Goal: Task Accomplishment & Management: Manage account settings

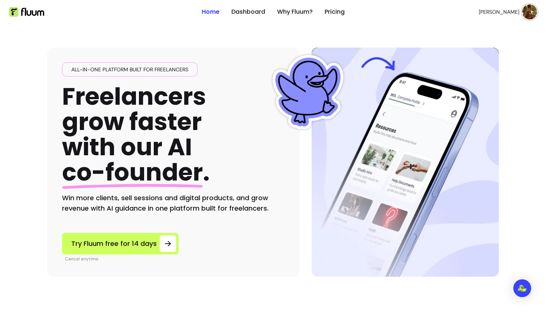
click at [530, 12] on img at bounding box center [530, 11] width 15 height 15
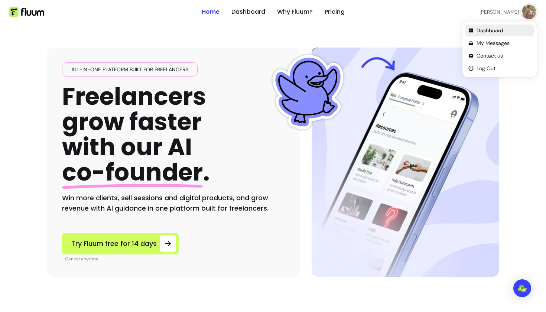
click at [493, 29] on span "Dashboard" at bounding box center [504, 30] width 54 height 7
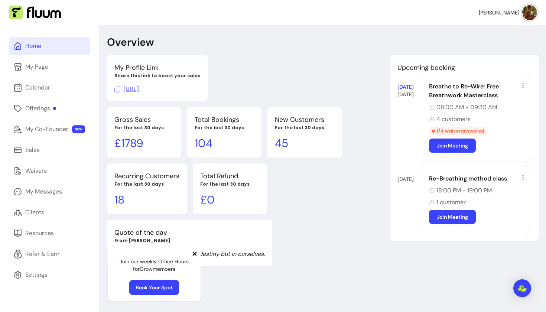
click at [498, 109] on div "08:00 AM - 09:30 AM" at bounding box center [477, 107] width 97 height 9
click at [526, 84] on icon at bounding box center [523, 85] width 7 height 7
click at [461, 102] on div "Breathe to Re-Wire: Free Breathwork Masterclass 08:00 AM - 09:30 AM 4 customers…" at bounding box center [476, 117] width 112 height 89
click at [459, 94] on div "Breathe to Re-Wire: Free Breathwork Masterclass" at bounding box center [477, 91] width 97 height 18
click at [41, 91] on div "Calendar" at bounding box center [37, 87] width 25 height 9
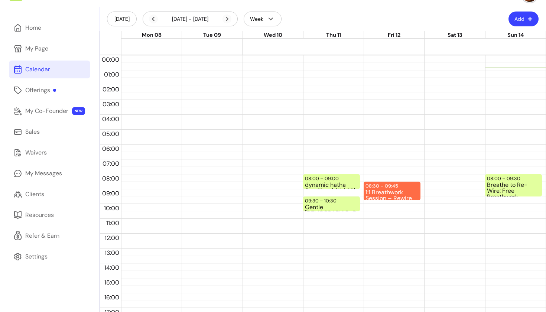
scroll to position [31, 0]
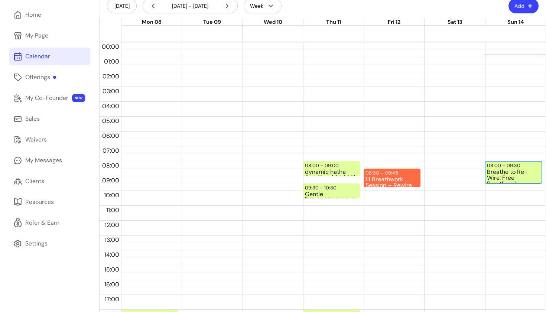
click at [499, 176] on div "Breathe to Re-Wire: Free Breathwork Masterclass (4 / 20)" at bounding box center [513, 176] width 53 height 14
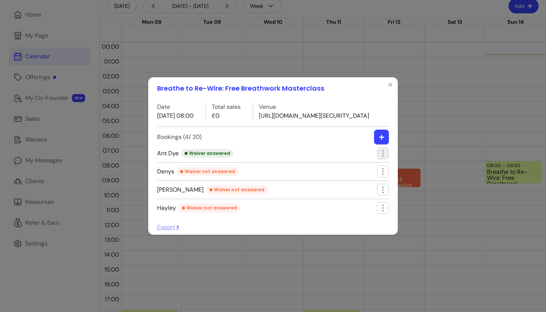
click at [382, 158] on icon "button" at bounding box center [383, 153] width 9 height 9
click at [347, 195] on span "Edit booking" at bounding box center [356, 192] width 54 height 7
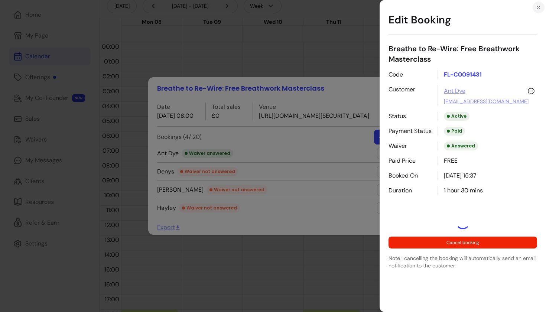
click at [541, 9] on icon "Close" at bounding box center [539, 7] width 6 height 6
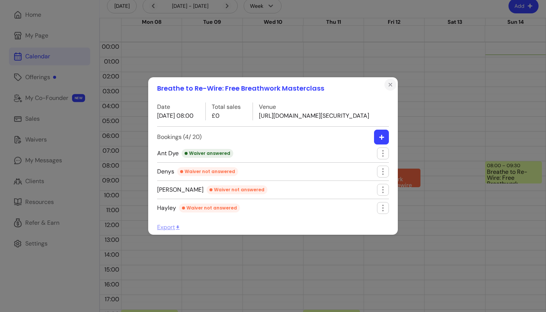
click at [392, 82] on icon "Close" at bounding box center [391, 85] width 6 height 6
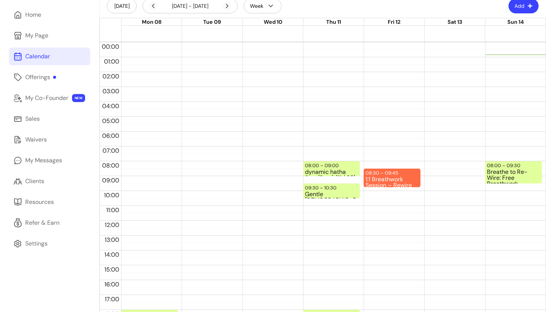
click at [386, 188] on div "08:30 – 09:45 1:1 Breathwork Session – Rewire Your Nervous System" at bounding box center [392, 220] width 57 height 357
click at [383, 177] on div "1:1 Breathwork Session – Rewire Your Nervous System" at bounding box center [392, 182] width 53 height 10
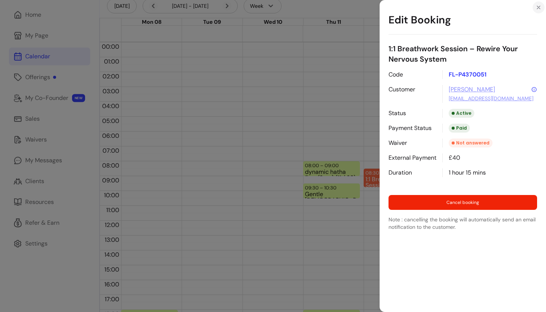
click at [540, 6] on icon "Close" at bounding box center [539, 7] width 6 height 6
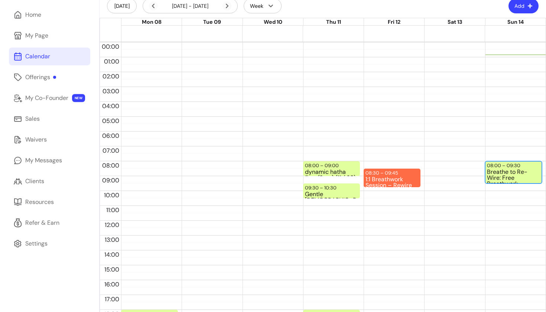
click at [501, 175] on div "Breathe to Re-Wire: Free Breathwork Masterclass (4 / 20)" at bounding box center [513, 176] width 53 height 14
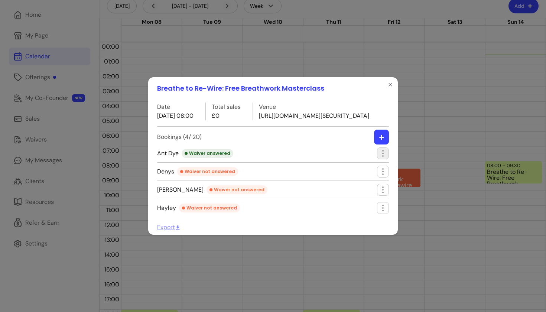
click at [382, 158] on icon "button" at bounding box center [383, 153] width 9 height 9
click at [350, 179] on span "Send message" at bounding box center [357, 179] width 51 height 7
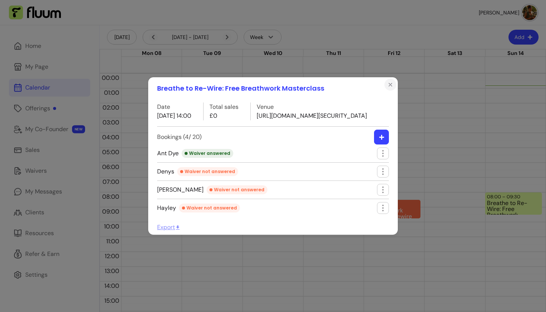
click at [391, 83] on icon "Close" at bounding box center [390, 84] width 3 height 3
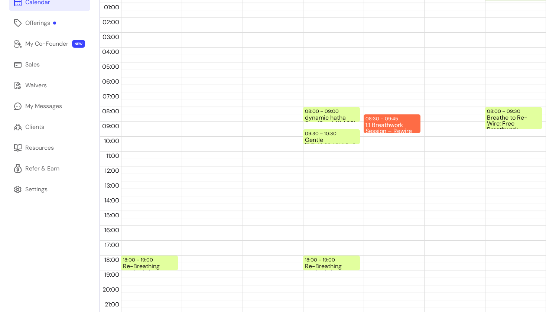
scroll to position [86, 0]
click at [402, 120] on div "08:30 – 09:45 1:1 Breathwork Session – Rewire Your Nervous System" at bounding box center [392, 123] width 57 height 19
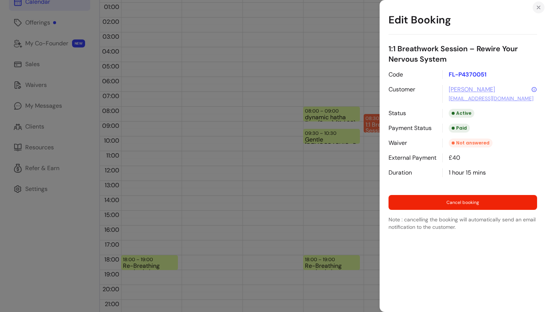
click at [541, 6] on icon "Close" at bounding box center [539, 7] width 6 height 6
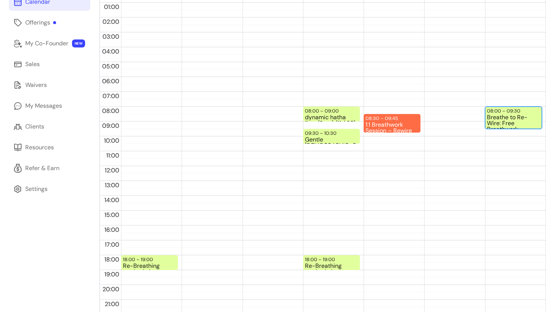
click at [504, 120] on div "Breathe to Re-Wire: Free Breathwork Masterclass (4 / 20)" at bounding box center [513, 121] width 53 height 14
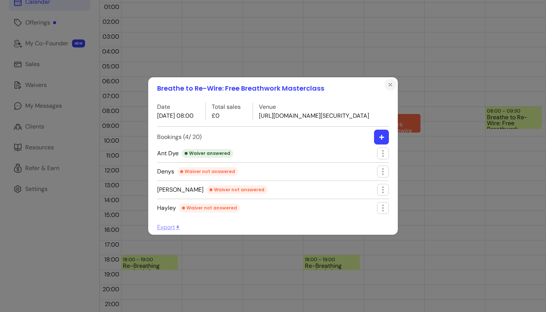
click at [393, 79] on button "Close" at bounding box center [391, 85] width 12 height 12
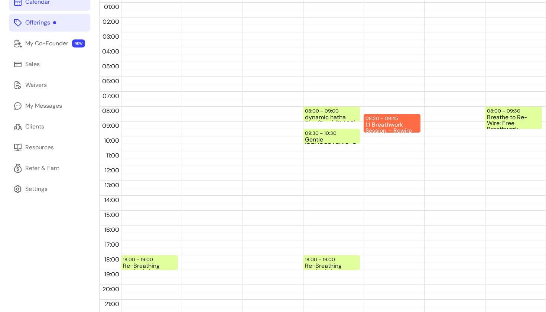
click at [33, 25] on div "Offerings" at bounding box center [40, 22] width 31 height 9
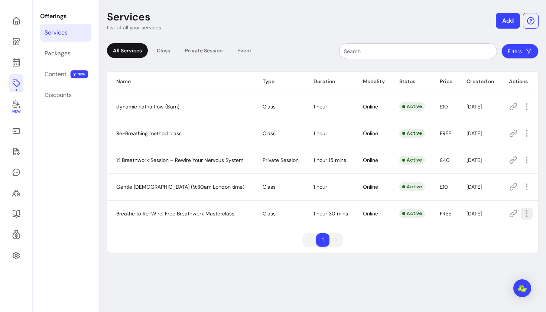
click at [528, 215] on icon "button" at bounding box center [527, 213] width 9 height 9
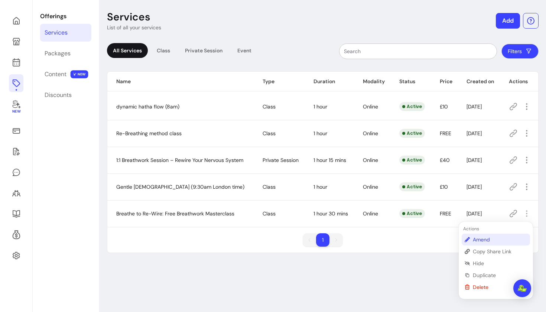
click at [486, 238] on span "Amend" at bounding box center [500, 239] width 54 height 7
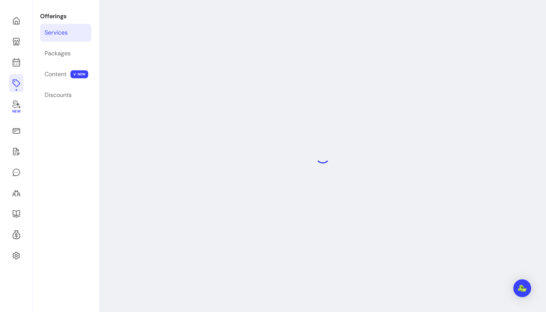
select select "**"
select select "***"
select select "******"
select select "*********"
select select "*****"
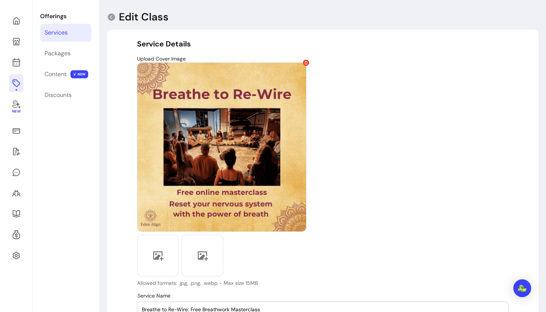
type input "**********"
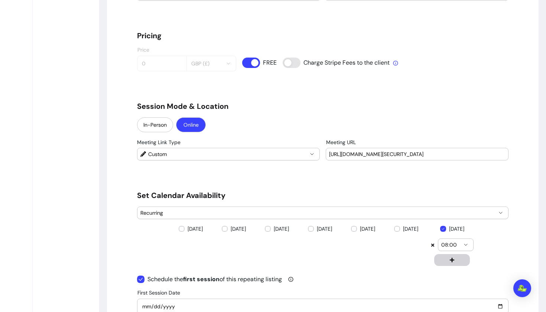
scroll to position [615, 0]
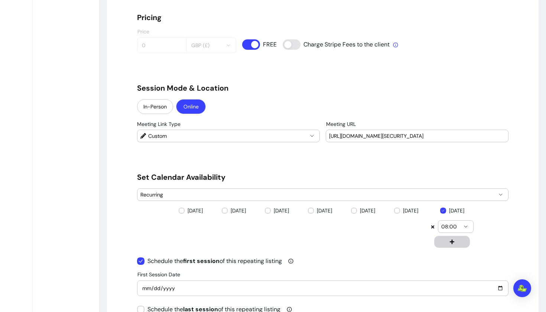
drag, startPoint x: 329, startPoint y: 135, endPoint x: 519, endPoint y: 141, distance: 190.0
click at [519, 141] on div "**********" at bounding box center [323, 193] width 432 height 1506
click at [490, 138] on input "[URL][DOMAIN_NAME][SECURITY_DATA]" at bounding box center [417, 135] width 176 height 7
drag, startPoint x: 490, startPoint y: 138, endPoint x: 537, endPoint y: 143, distance: 46.8
click at [537, 143] on div "**********" at bounding box center [323, 193] width 432 height 1506
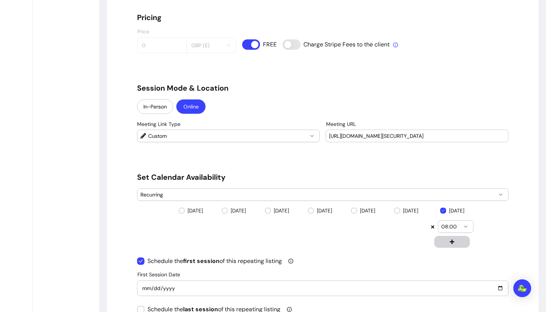
click at [507, 135] on div "Meeting URL [URL][DOMAIN_NAME][SECURITY_DATA]" at bounding box center [417, 136] width 182 height 12
drag, startPoint x: 504, startPoint y: 135, endPoint x: 287, endPoint y: 132, distance: 217.1
click at [287, 132] on div "**********" at bounding box center [323, 132] width 372 height 21
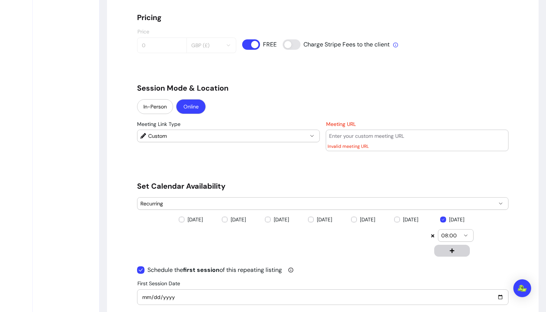
paste input "[URL][DOMAIN_NAME][SECURITY_DATA]"
type input "[URL][DOMAIN_NAME][SECURITY_DATA]"
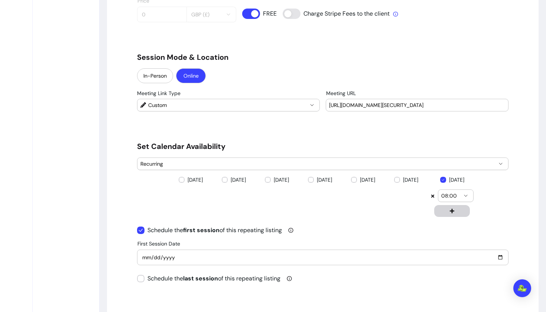
scroll to position [645, 0]
click at [460, 195] on span "08:00" at bounding box center [452, 196] width 20 height 7
click at [467, 196] on icon "button" at bounding box center [466, 197] width 6 height 6
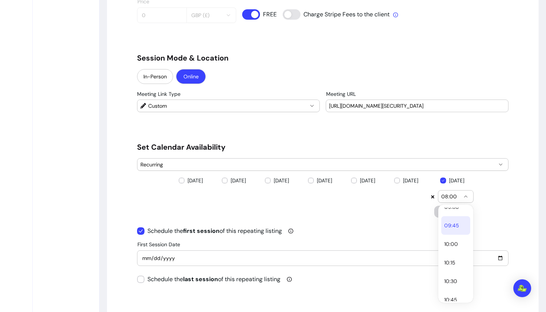
scroll to position [31, 0]
click at [454, 244] on span "10:00" at bounding box center [453, 241] width 16 height 7
select select "*****"
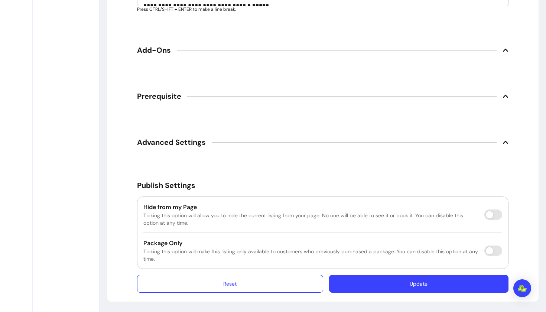
click at [399, 288] on button "Update" at bounding box center [419, 284] width 180 height 18
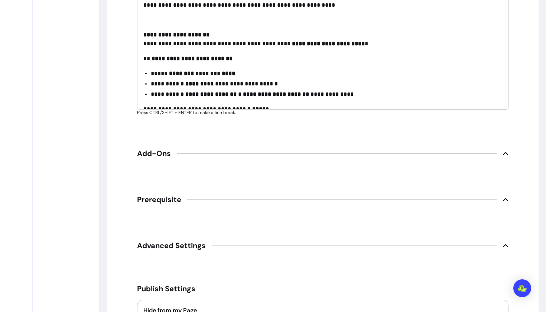
scroll to position [1141, 0]
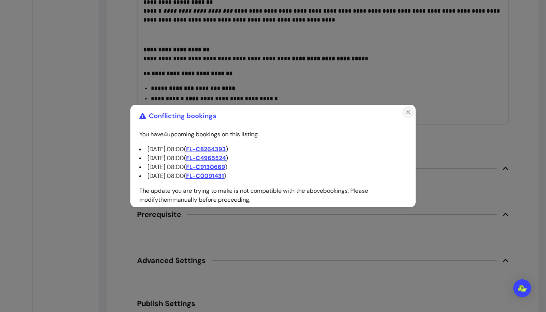
click at [411, 110] on icon "Close" at bounding box center [409, 112] width 6 height 6
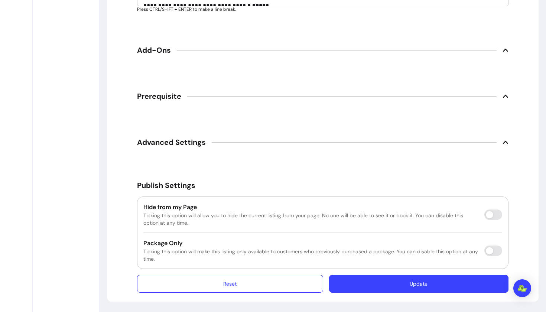
click at [407, 276] on button "Update" at bounding box center [419, 284] width 180 height 18
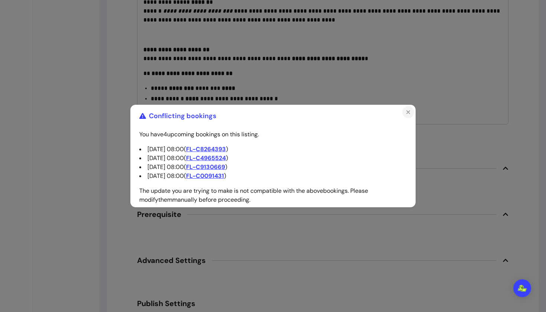
click at [408, 109] on icon "Close" at bounding box center [409, 112] width 6 height 6
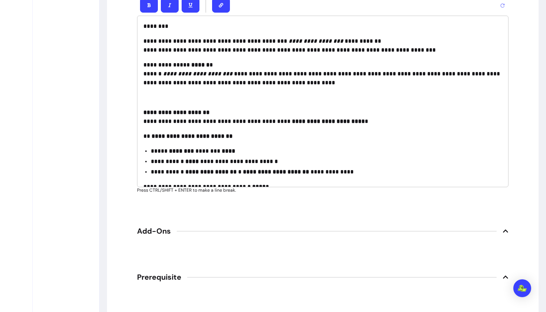
scroll to position [1070, 0]
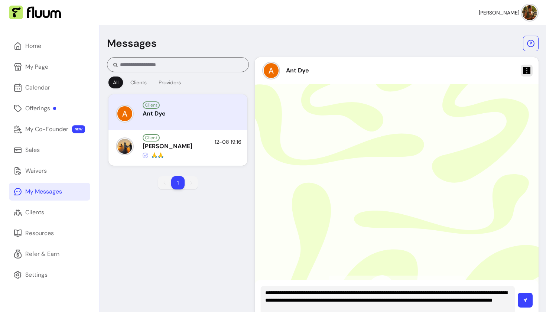
type textarea "**********"
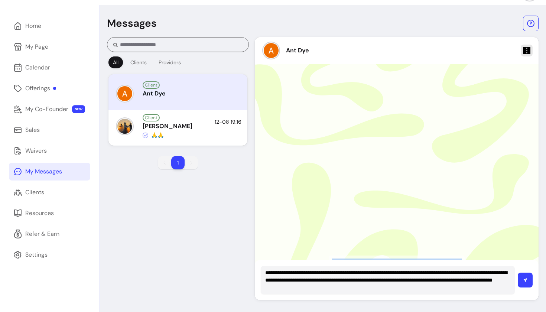
scroll to position [25, 0]
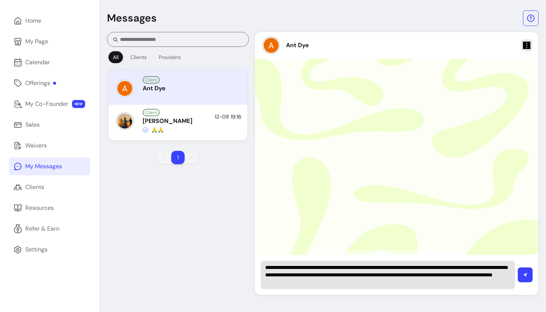
drag, startPoint x: 265, startPoint y: 291, endPoint x: 377, endPoint y: 286, distance: 112.4
click at [377, 286] on div "**********" at bounding box center [388, 275] width 254 height 28
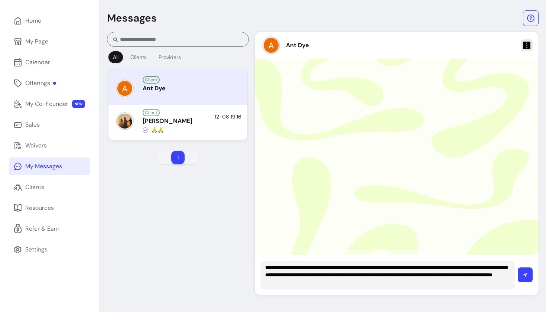
drag, startPoint x: 374, startPoint y: 285, endPoint x: 285, endPoint y: 259, distance: 92.2
click at [285, 259] on div "**********" at bounding box center [397, 275] width 284 height 40
click at [523, 276] on button "submit" at bounding box center [525, 275] width 15 height 15
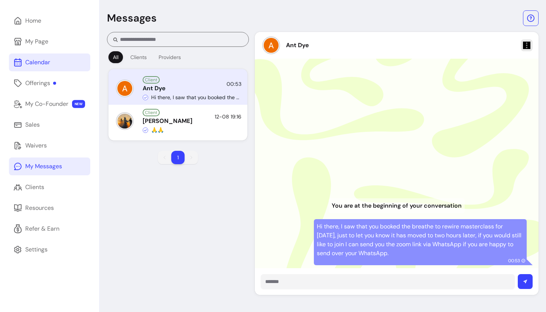
click at [35, 62] on div "Calendar" at bounding box center [37, 62] width 25 height 9
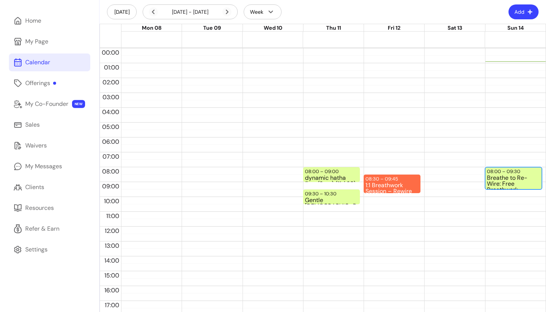
click at [499, 176] on div "Breathe to Re-Wire: Free Breathwork Masterclass (4 / 20)" at bounding box center [513, 182] width 53 height 14
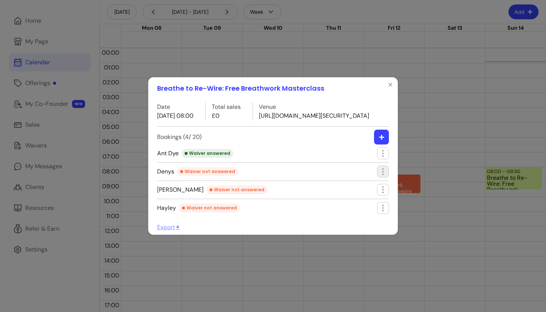
click at [385, 176] on icon "button" at bounding box center [383, 171] width 9 height 9
click at [346, 178] on li "Denys Waiver not answered" at bounding box center [273, 173] width 232 height 15
click at [381, 194] on icon "button" at bounding box center [383, 190] width 9 height 9
click at [333, 181] on li "Denys Waiver not answered" at bounding box center [273, 173] width 232 height 15
click at [207, 194] on div "Waiver not answered" at bounding box center [237, 190] width 61 height 9
